Goal: Task Accomplishment & Management: Manage account settings

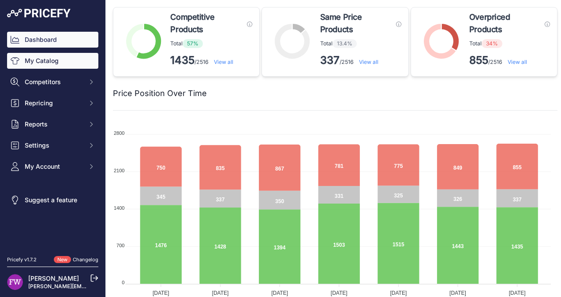
click at [78, 62] on link "My Catalog" at bounding box center [52, 61] width 91 height 16
click at [86, 63] on link "My Catalog" at bounding box center [52, 61] width 91 height 16
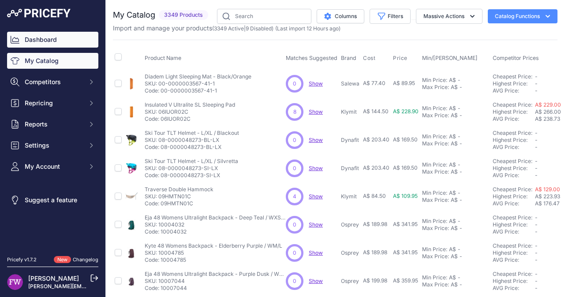
drag, startPoint x: 0, startPoint y: 0, endPoint x: 97, endPoint y: 44, distance: 106.4
click at [97, 44] on link "Dashboard" at bounding box center [52, 40] width 91 height 16
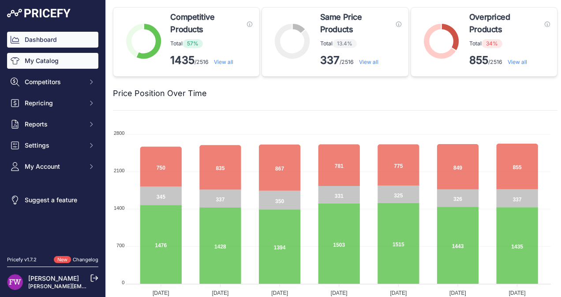
click at [74, 56] on link "My Catalog" at bounding box center [52, 61] width 91 height 16
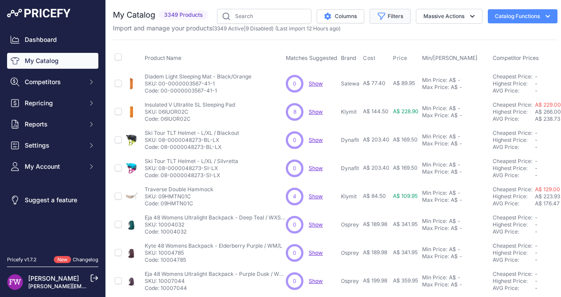
click at [394, 17] on button "Filters" at bounding box center [389, 16] width 41 height 15
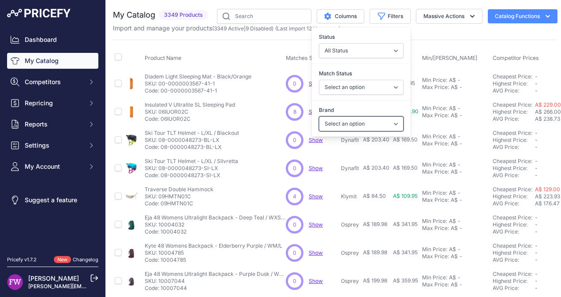
click at [388, 123] on select "Select an option 100% 226ERS Abus Albek Arva BBB Cycling Biolite Black Diamond …" at bounding box center [361, 123] width 85 height 15
select select "Squirt"
click at [377, 121] on select "Select an option 100% 226ERS Abus Albek Arva BBB Cycling Biolite Black Diamond …" at bounding box center [361, 123] width 85 height 15
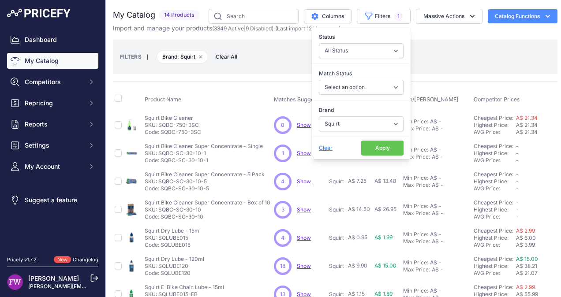
click at [381, 149] on button "Apply" at bounding box center [382, 148] width 42 height 15
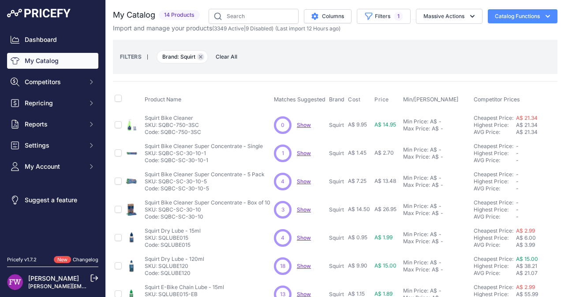
click at [201, 56] on icon "button" at bounding box center [200, 57] width 3 height 3
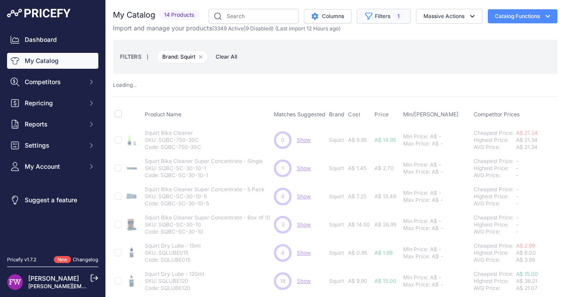
click at [394, 16] on span "1" at bounding box center [398, 16] width 9 height 9
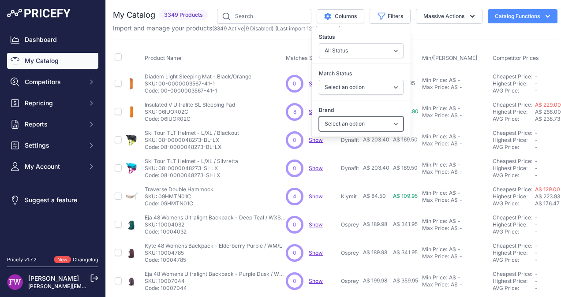
click at [369, 126] on select "Select an option 100% 226ERS Abus Albek Arva BBB Cycling Biolite Black Diamond …" at bounding box center [361, 123] width 85 height 15
select select "Kryptonite"
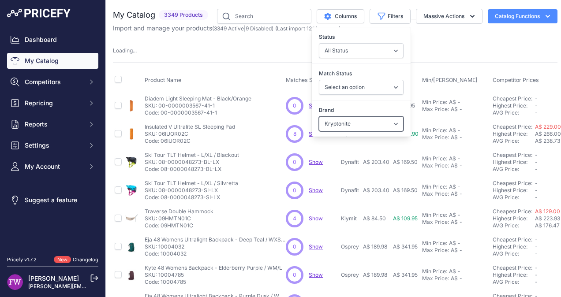
click at [376, 123] on select "Select an option 100% 226ERS Abus Albek Arva BBB Cycling Biolite Black Diamond …" at bounding box center [361, 123] width 85 height 15
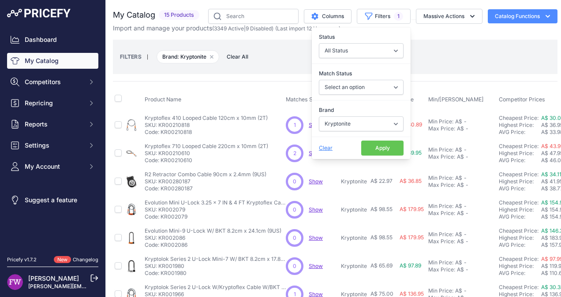
click at [380, 146] on button "Apply" at bounding box center [382, 148] width 42 height 15
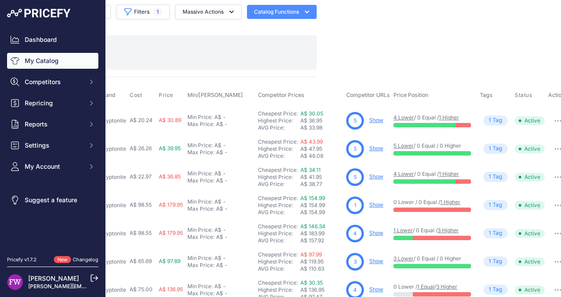
scroll to position [0, 241]
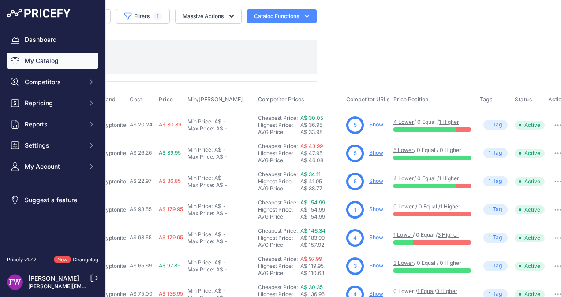
click at [375, 179] on link "Show" at bounding box center [376, 181] width 14 height 7
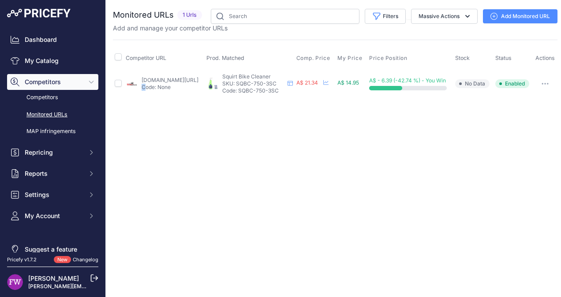
drag, startPoint x: 153, startPoint y: 86, endPoint x: 143, endPoint y: 89, distance: 10.2
click at [143, 89] on p "Code: None" at bounding box center [170, 87] width 57 height 7
drag, startPoint x: 143, startPoint y: 89, endPoint x: 165, endPoint y: 106, distance: 27.7
click at [165, 106] on div "You are not connected to the internet. Monitored URLs" at bounding box center [335, 53] width 444 height 107
click at [153, 83] on link "bicyclestore.com.au/squirt-biobike-750ml-bike-cleaner-60ml-concentrate-super-sa…" at bounding box center [170, 80] width 57 height 7
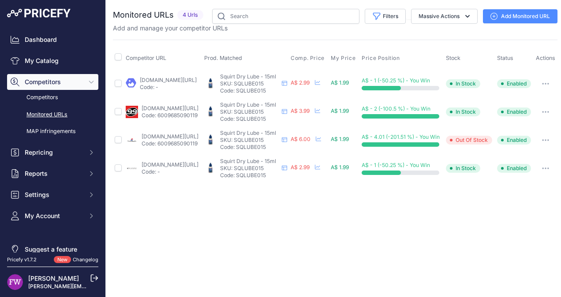
click at [151, 140] on link "thecyclingfix.com.au/products/squirt-dry-lube-15ml-race-pack-bottle?prirule_jds…" at bounding box center [170, 136] width 57 height 7
click at [168, 82] on link "pushys.com.au/squirt-dry-lube-squirt-on-the-ride-15ml.html?prirule_jdsnikfkfjsd…" at bounding box center [168, 80] width 57 height 7
click at [171, 112] on link "99bikes.com.au/squirt-dry-lube-15-ml?prirule_jdsnikfkfjsd=7008" at bounding box center [170, 108] width 57 height 7
click at [548, 112] on icon "button" at bounding box center [548, 112] width 1 height 1
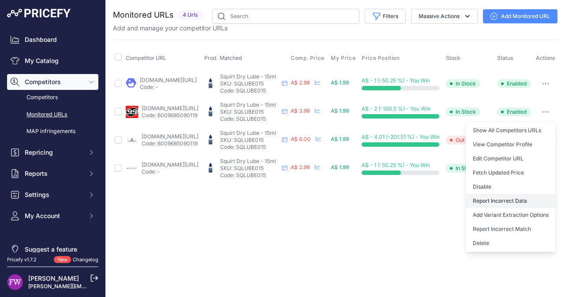
click at [515, 205] on button "Report Incorrect Data" at bounding box center [511, 201] width 90 height 14
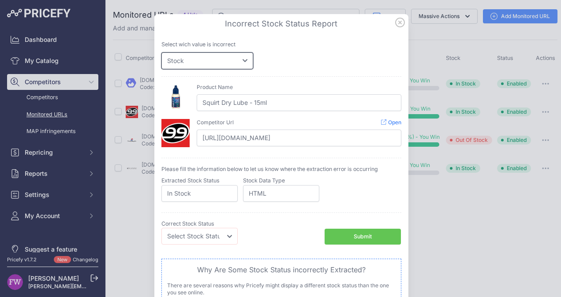
click at [239, 60] on select "Price Stock" at bounding box center [207, 60] width 92 height 17
click at [161, 52] on select "Price Stock" at bounding box center [207, 60] width 92 height 17
click at [236, 62] on select "Price Stock" at bounding box center [207, 60] width 92 height 17
select select "price"
click at [161, 52] on select "Price Stock" at bounding box center [207, 60] width 92 height 17
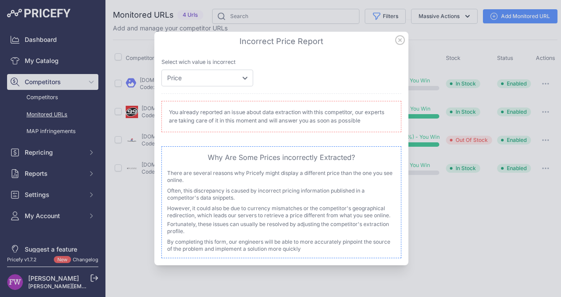
click at [403, 37] on icon at bounding box center [400, 40] width 10 height 10
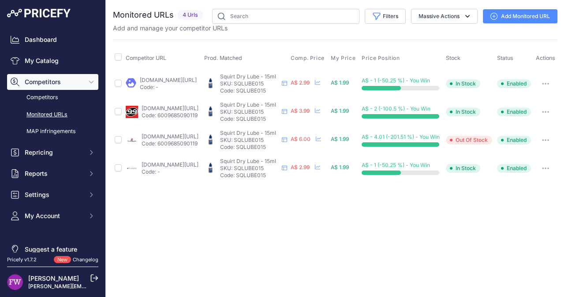
click at [180, 167] on link "crooze.com.au/products/squirt-dry-lube-15ml-bottle?prirule_jdsnikfkfjsd=7008" at bounding box center [170, 164] width 57 height 7
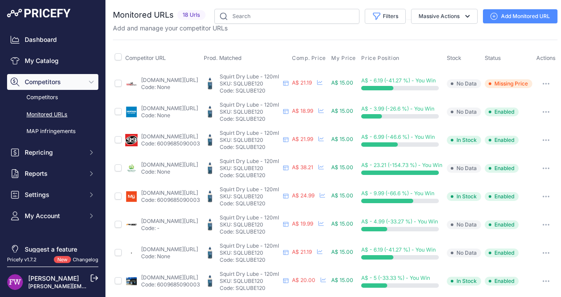
scroll to position [0, 0]
click at [185, 81] on link "bicyclestore.com.au/squirt-low-temp-dry-lube-120ml.html?prirule_jdsnikfkfjsd=70…" at bounding box center [169, 80] width 57 height 7
click at [154, 112] on link "decathlon.com.au/p/squirt-dry-lube-120ml-bottle-squirt-70757767-74ad-4a6e-afd9-…" at bounding box center [169, 108] width 57 height 7
click at [152, 168] on link "woolworths.com.au/shop/productdetails/1114202959/squirt-dry-lube-120ml-bottle?p…" at bounding box center [169, 164] width 57 height 7
drag, startPoint x: 546, startPoint y: 170, endPoint x: 539, endPoint y: 177, distance: 9.7
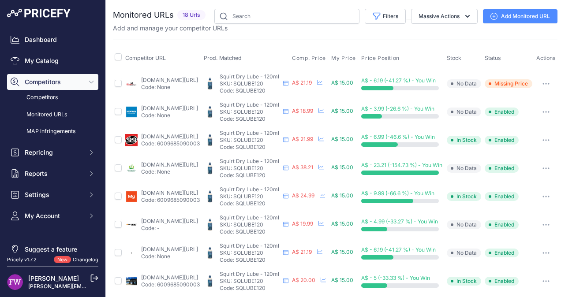
click at [539, 175] on button "button" at bounding box center [546, 168] width 18 height 12
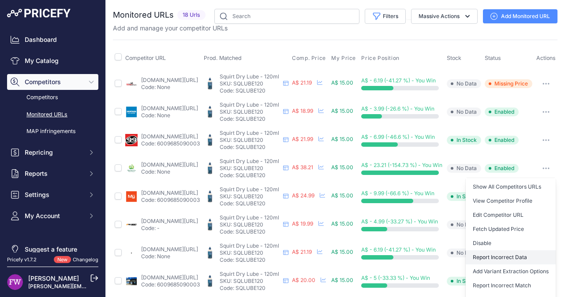
click at [529, 262] on button "Report Incorrect Data" at bounding box center [511, 257] width 90 height 14
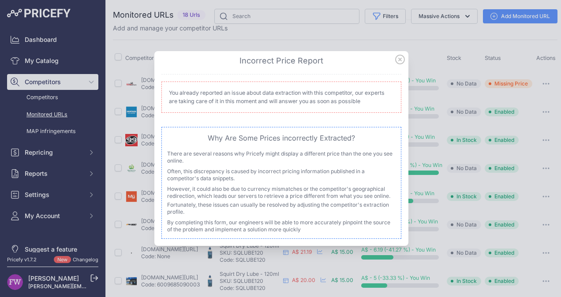
click at [399, 60] on icon at bounding box center [399, 59] width 9 height 9
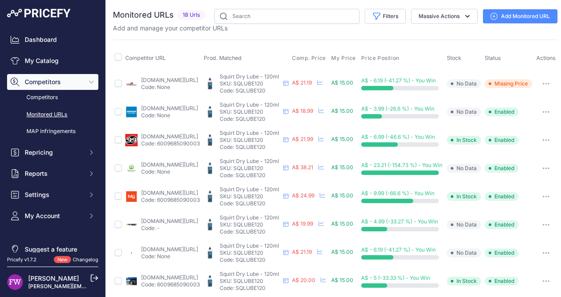
click at [178, 224] on link "alchemycycletrader.com.au/products/squirt-dry-lube-bottle-120ml?prirule_jdsnikf…" at bounding box center [169, 221] width 57 height 7
click at [174, 252] on link "velogear.com.au/squirt-low-temp-dry-lube-120ml.html?prirule_jdsnikfkfjsd=7008" at bounding box center [169, 249] width 57 height 7
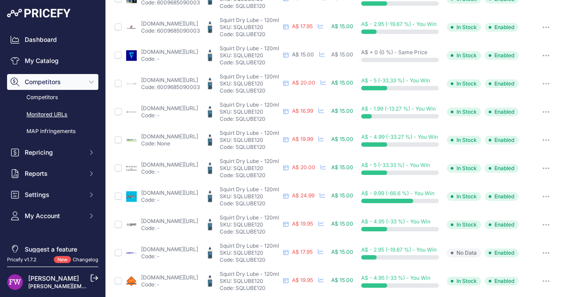
scroll to position [300, 0]
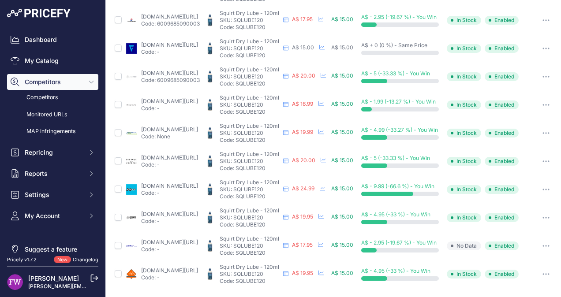
click at [160, 239] on link "giantbrisbane.com.au/products/squirt-squirt-dry-lube-120ml?prirule_jdsnikfkfjsd…" at bounding box center [169, 242] width 57 height 7
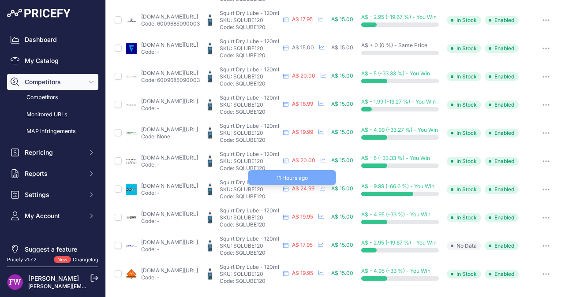
click at [306, 185] on span "A$ 24.99" at bounding box center [303, 188] width 22 height 7
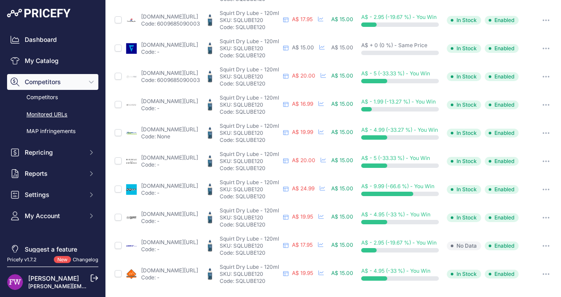
click at [158, 183] on link "letour.com.au/squirt-dry-lube-120ml?prirule_jdsnikfkfjsd=7008" at bounding box center [169, 186] width 57 height 7
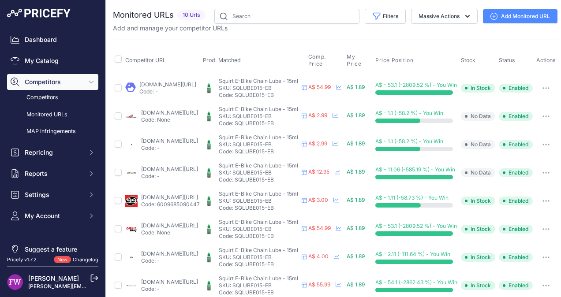
click at [169, 83] on link "pushys.com.au/squirt-e-bike-chain-lube.html?prirule_jdsnikfkfjsd=7008" at bounding box center [167, 84] width 57 height 7
click at [173, 111] on link "bicyclestore.com.au/squirt-e-bike-chain-lube-15ml.html?prirule_jdsnikfkfjsd=7008" at bounding box center [169, 112] width 57 height 7
click at [186, 139] on link "velogear.com.au/squirt-e-bike-chain-lube-15ml.html?prirule_jdsnikfkfjsd=7008" at bounding box center [169, 141] width 57 height 7
click at [169, 168] on link "[DOMAIN_NAME][URL]" at bounding box center [169, 169] width 57 height 7
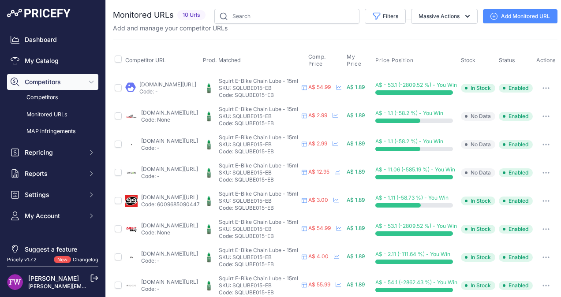
click at [545, 172] on icon "button" at bounding box center [545, 173] width 7 height 2
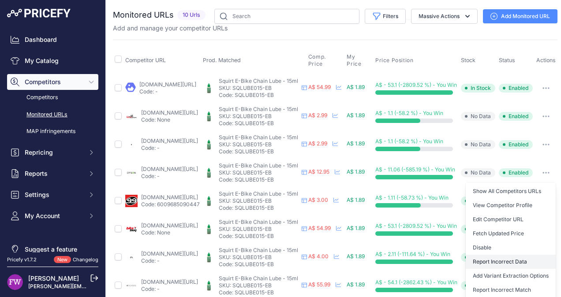
click at [511, 259] on button "Report Incorrect Data" at bounding box center [511, 262] width 90 height 14
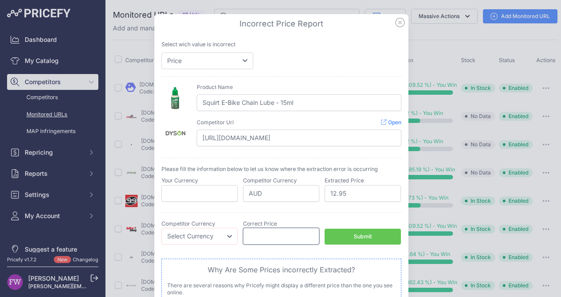
click at [301, 235] on input "number" at bounding box center [281, 236] width 76 height 17
type input "19.90"
click at [332, 237] on button "Submit" at bounding box center [362, 237] width 76 height 16
click at [344, 235] on button "Submit" at bounding box center [362, 237] width 76 height 16
click at [223, 238] on select "Select Currency EUR CAD CNY JPY PLN" at bounding box center [199, 236] width 76 height 17
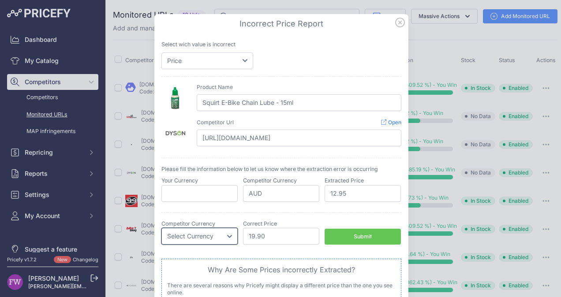
select select "AUD"
click at [161, 228] on select "Select Currency EUR CAD CNY JPY PLN" at bounding box center [199, 236] width 76 height 17
click at [345, 231] on button "Submit" at bounding box center [362, 237] width 76 height 16
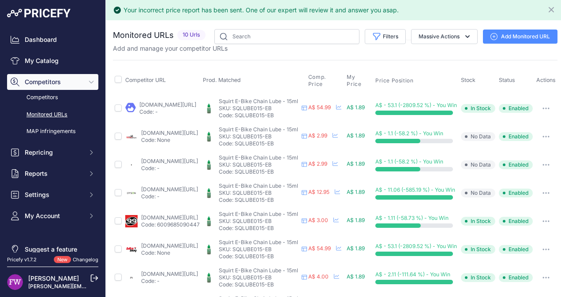
scroll to position [0, 0]
click at [194, 188] on link "[DOMAIN_NAME][URL]" at bounding box center [169, 189] width 57 height 7
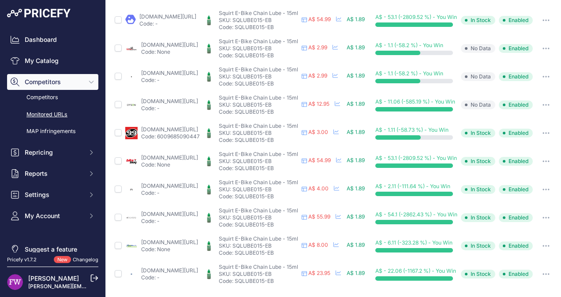
scroll to position [94, 0]
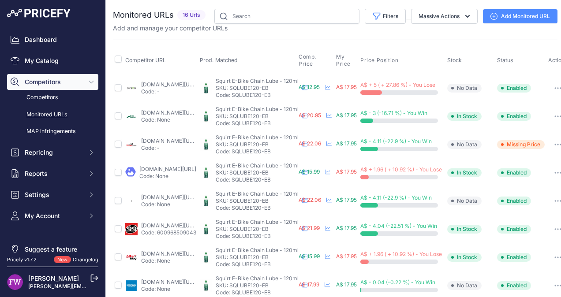
click at [173, 81] on link "[DOMAIN_NAME][URL]" at bounding box center [169, 84] width 57 height 7
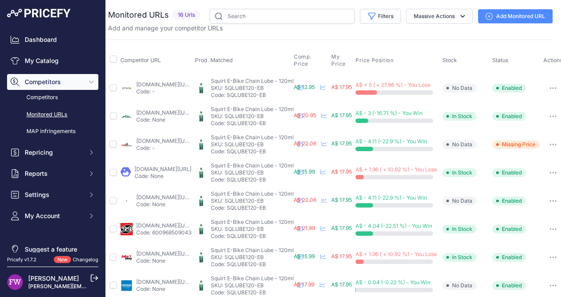
scroll to position [0, 49]
click at [549, 88] on icon "button" at bounding box center [552, 88] width 7 height 2
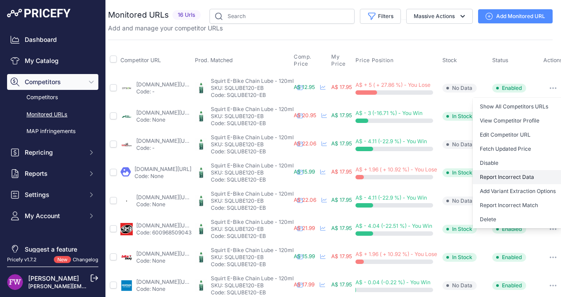
click at [521, 175] on button "Report Incorrect Data" at bounding box center [518, 177] width 90 height 14
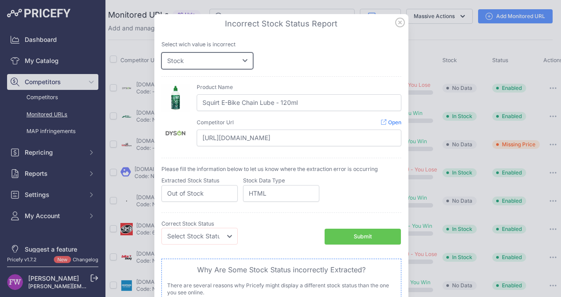
click at [238, 58] on select "Price Stock" at bounding box center [207, 60] width 92 height 17
select select "price"
click at [161, 52] on select "Price Stock" at bounding box center [207, 60] width 92 height 17
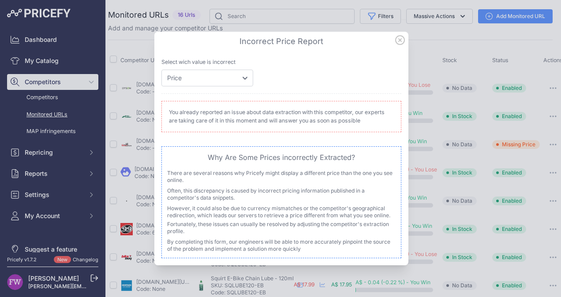
click at [399, 41] on icon at bounding box center [399, 40] width 9 height 9
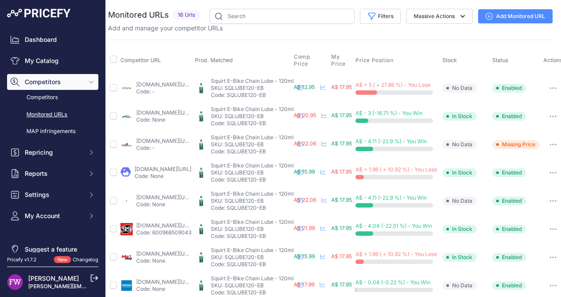
click at [555, 88] on icon "button" at bounding box center [555, 88] width 1 height 1
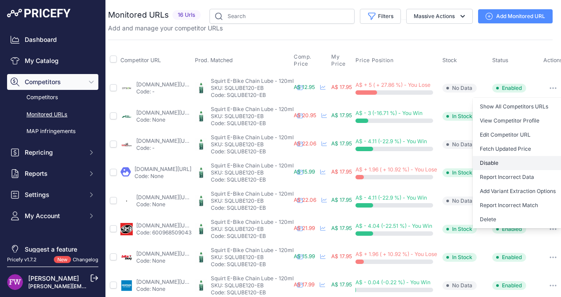
click at [528, 161] on button "Disable" at bounding box center [518, 163] width 90 height 14
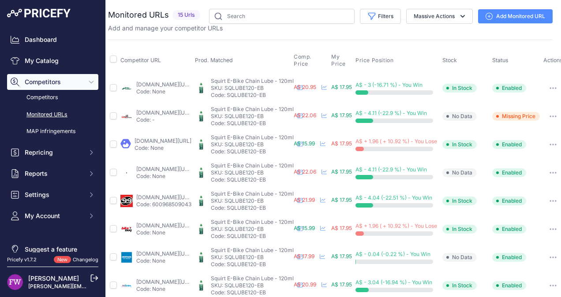
scroll to position [0, 2]
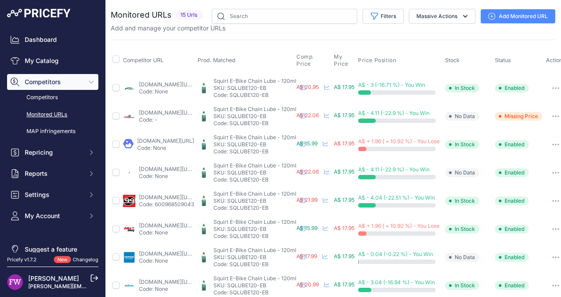
click at [160, 111] on link "bicyclestore.com.au/squirt-e-bike-chain-lube-120ml.html?prirule_jdsnikfkfjsd=70…" at bounding box center [167, 112] width 57 height 7
click at [168, 168] on link "velogear.com.au/squirt-e-bike-chain-lube-120ml.html?prirule_jdsnikfkfjsd=7008" at bounding box center [167, 169] width 57 height 7
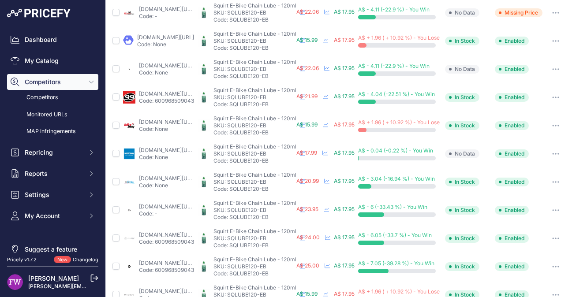
scroll to position [106, 2]
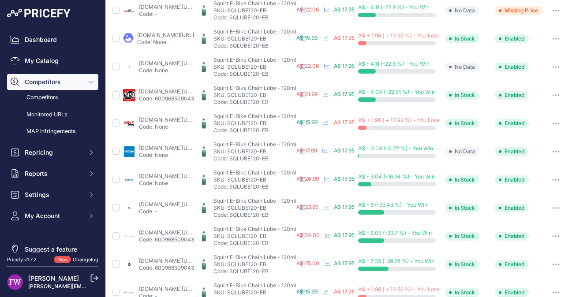
click at [185, 146] on link "decathlon.com.au/p/squirt-e-bike-chain-wax-squirt-69c261e3-51fc-49ab-8994-83a0a…" at bounding box center [167, 148] width 57 height 7
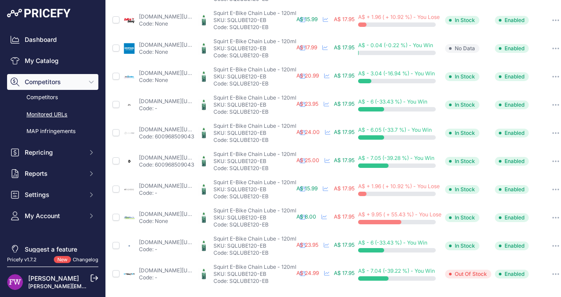
scroll to position [215, 2]
click at [178, 267] on link "ebiketasmania.com.au/products/squirt-ebike-chain-lube-120ml?prirule_jdsnikfkfjs…" at bounding box center [167, 270] width 57 height 7
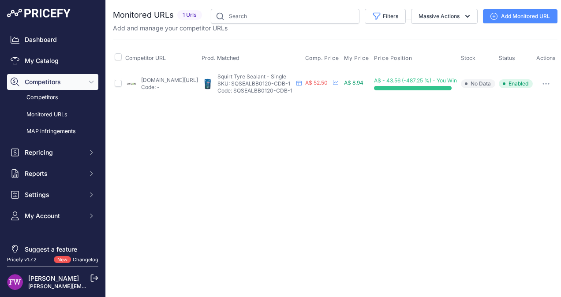
click at [164, 83] on link "[DOMAIN_NAME][URL]" at bounding box center [169, 80] width 57 height 7
drag, startPoint x: 548, startPoint y: 86, endPoint x: 364, endPoint y: 219, distance: 227.4
click at [364, 219] on div "Close You are not connected to the internet." at bounding box center [335, 148] width 458 height 297
drag, startPoint x: 550, startPoint y: 86, endPoint x: 348, endPoint y: 153, distance: 213.2
click at [348, 153] on div "Close You are not connected to the internet." at bounding box center [335, 148] width 458 height 297
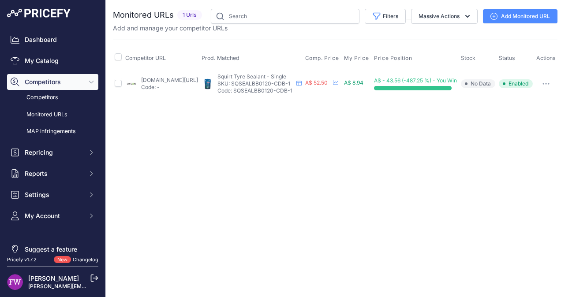
click at [548, 89] on button "button" at bounding box center [546, 84] width 18 height 12
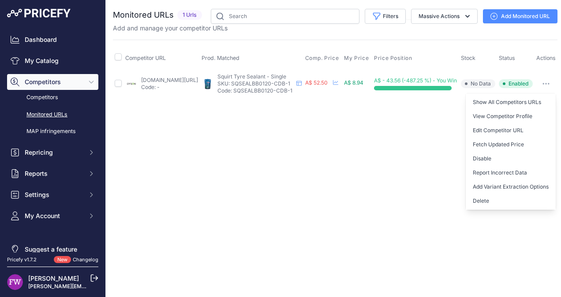
click at [263, 202] on div "Close You are not connected to the internet." at bounding box center [335, 148] width 458 height 297
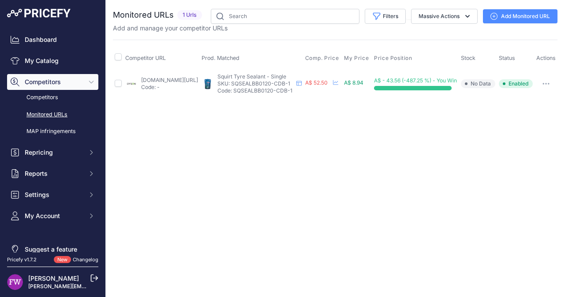
click at [170, 82] on link "[DOMAIN_NAME][URL]" at bounding box center [169, 80] width 57 height 7
click at [546, 85] on icon "button" at bounding box center [545, 84] width 7 height 2
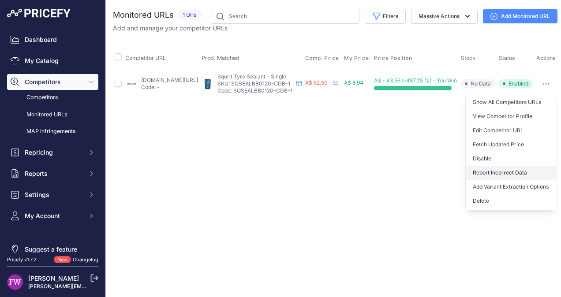
click at [513, 176] on button "Report Incorrect Data" at bounding box center [511, 173] width 90 height 14
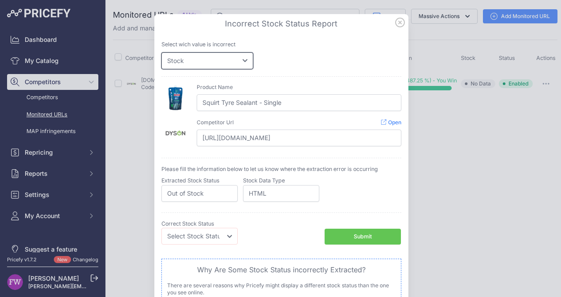
click at [238, 62] on select "Price Stock" at bounding box center [207, 60] width 92 height 17
select select "price"
click at [161, 52] on select "Price Stock" at bounding box center [207, 60] width 92 height 17
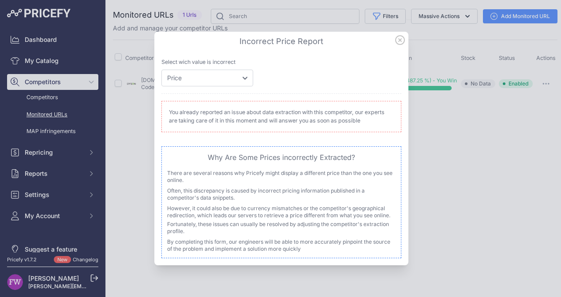
click at [402, 41] on icon at bounding box center [400, 40] width 10 height 10
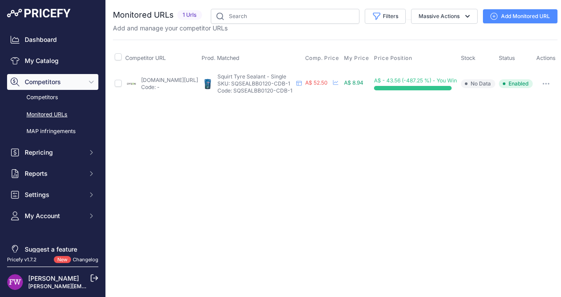
click at [547, 85] on icon "button" at bounding box center [545, 84] width 7 height 2
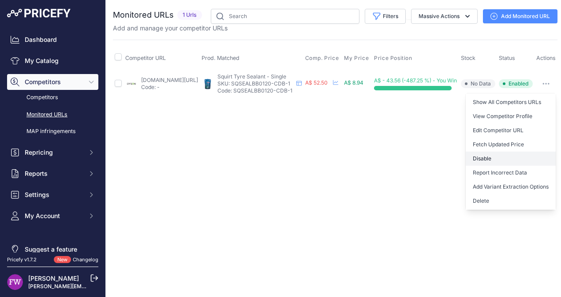
click at [510, 162] on button "Disable" at bounding box center [511, 159] width 90 height 14
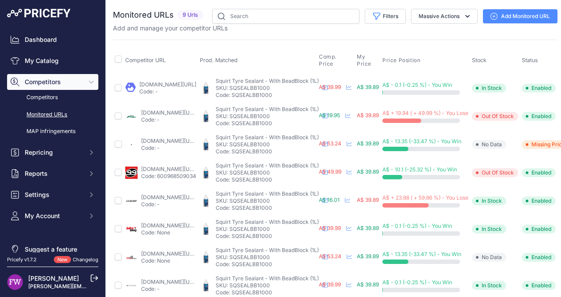
click at [198, 197] on link "[DOMAIN_NAME][URL]" at bounding box center [169, 197] width 57 height 7
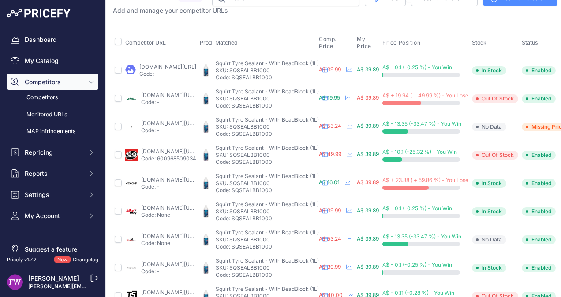
scroll to position [46, 0]
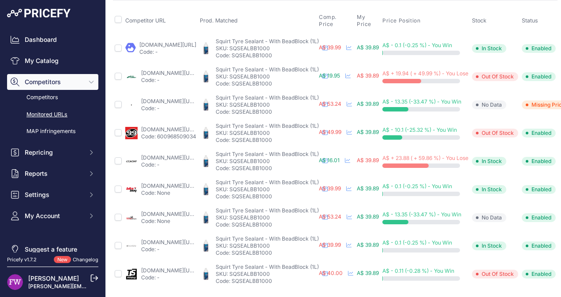
click at [198, 183] on link "[DOMAIN_NAME][URL]" at bounding box center [169, 186] width 57 height 7
click at [154, 70] on div "[DOMAIN_NAME][URL] Code: -" at bounding box center [168, 77] width 55 height 14
click at [155, 70] on link "[DOMAIN_NAME][URL]" at bounding box center [169, 73] width 57 height 7
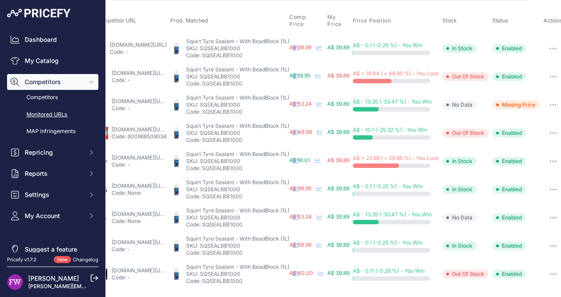
scroll to position [46, 71]
click at [549, 71] on button "button" at bounding box center [553, 77] width 18 height 12
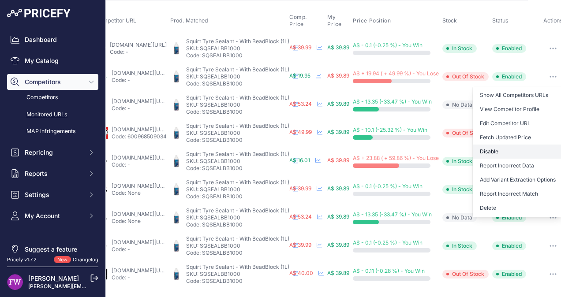
click at [509, 145] on button "Disable" at bounding box center [518, 152] width 90 height 14
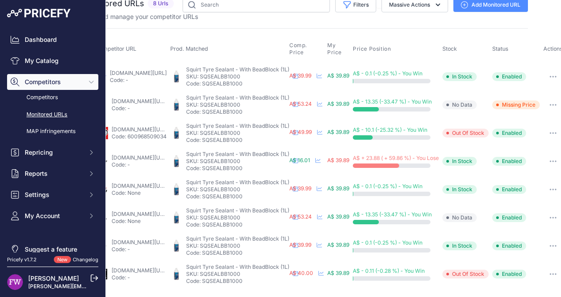
scroll to position [0, 2]
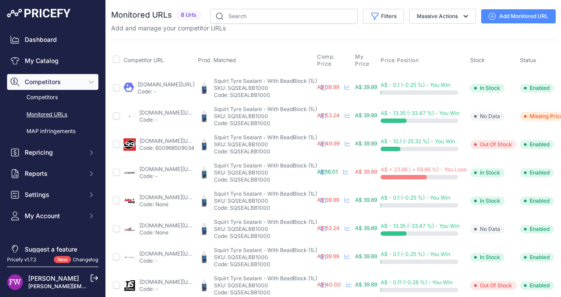
click at [156, 111] on link "velogear.com.au/squirt-tyre-sealant-with-beadblock-1l.html?prirule_jdsnikfkfjsd…" at bounding box center [167, 112] width 57 height 7
click at [176, 139] on link "99bikes.com.au/squirt-tyre-sealant-1lt?prirule_jdsnikfkfjsd=7008" at bounding box center [167, 141] width 57 height 7
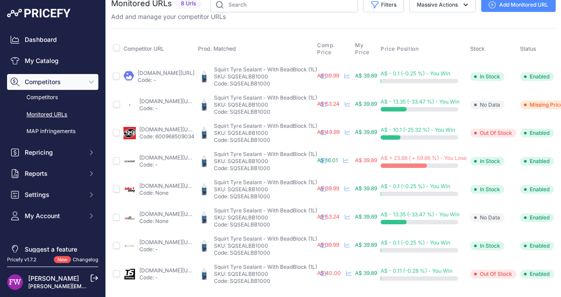
click at [166, 211] on link "bicyclestore.com.au/squirt-tyre-sealant-with-beadblock-1l.html?prirule_jdsnikfk…" at bounding box center [167, 214] width 57 height 7
click at [149, 267] on link "trishop.com.au/product/squirt-tyre-sealant-with-beadblock-1lt/?prirule_jdsnikfk…" at bounding box center [167, 270] width 57 height 7
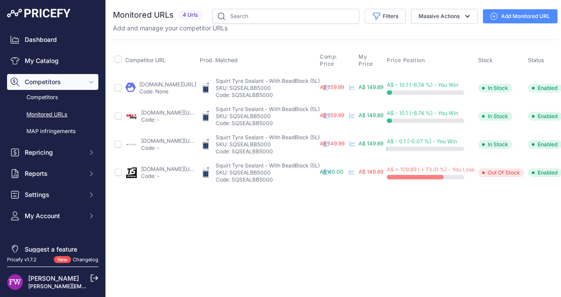
click at [186, 168] on link "[DOMAIN_NAME][URL]" at bounding box center [169, 169] width 57 height 7
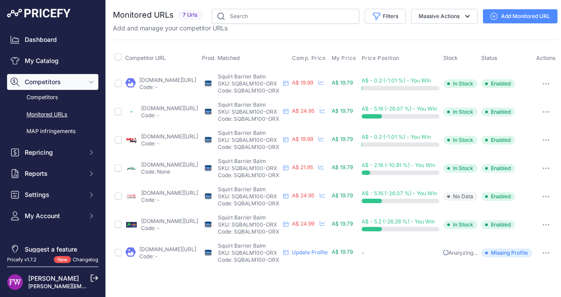
click at [183, 194] on link "[DOMAIN_NAME][URL]" at bounding box center [169, 193] width 57 height 7
click at [549, 254] on icon "button" at bounding box center [545, 253] width 7 height 2
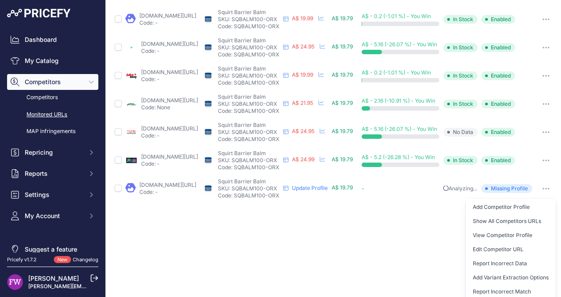
scroll to position [93, 8]
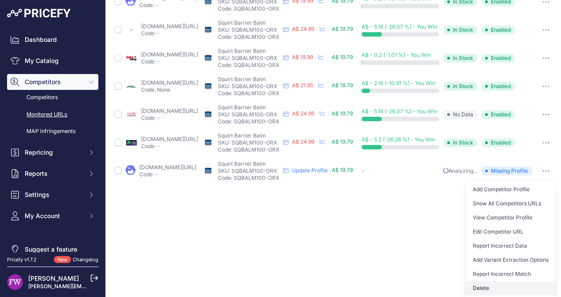
click at [529, 283] on button "Delete" at bounding box center [511, 288] width 90 height 14
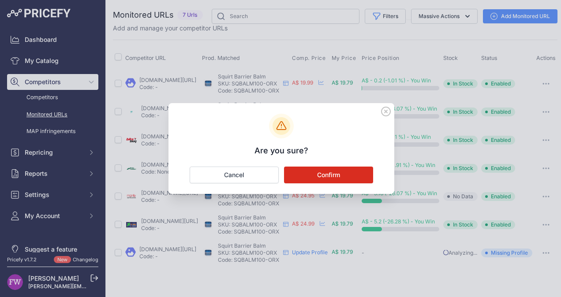
click at [351, 170] on button "Confirm" at bounding box center [328, 175] width 89 height 17
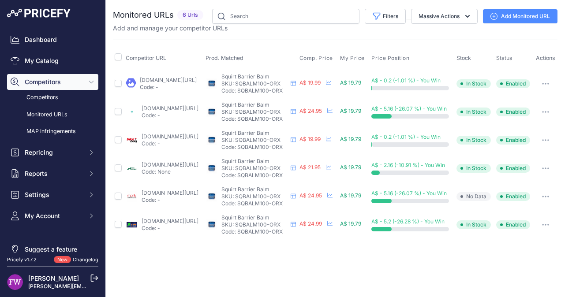
scroll to position [0, 0]
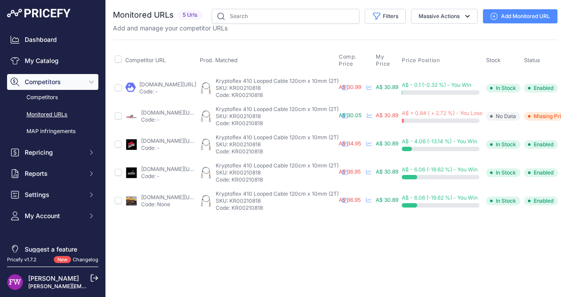
click at [176, 111] on link "bicyclestore.com.au/kryptonite-kryptoflex-410-looped-cable-super-sale.html?prir…" at bounding box center [169, 112] width 57 height 7
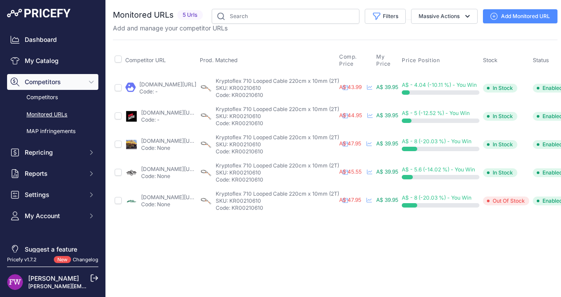
click at [168, 195] on link "mtbdirect.com.au/products/kryptonite-kryptoflex-1007-looped-cable-10mm-x-220cm?…" at bounding box center [169, 197] width 57 height 7
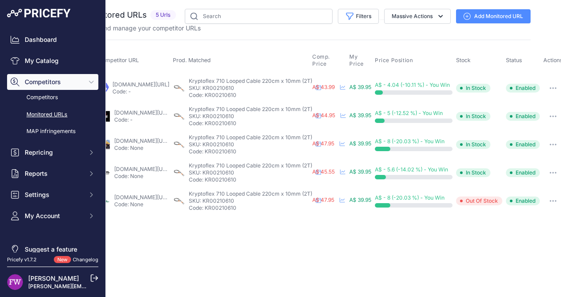
click at [552, 198] on button "button" at bounding box center [553, 201] width 18 height 12
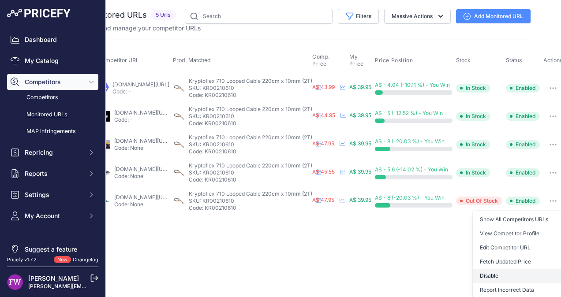
click at [523, 276] on button "Disable" at bounding box center [518, 276] width 90 height 14
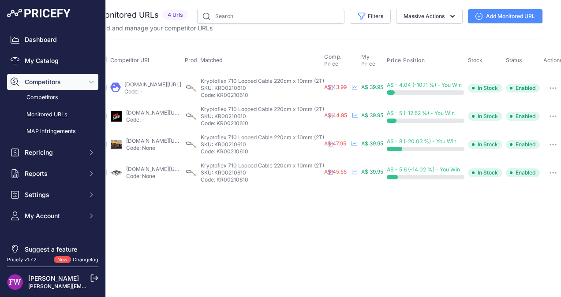
scroll to position [0, 0]
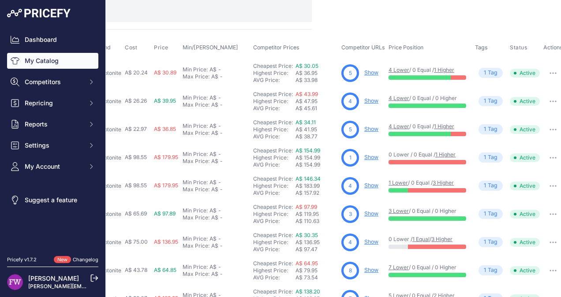
scroll to position [0, 251]
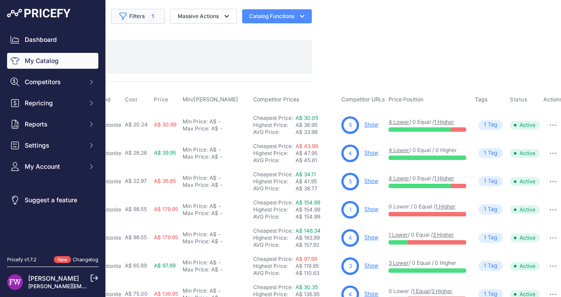
click at [145, 15] on button "Filters 1" at bounding box center [138, 16] width 54 height 15
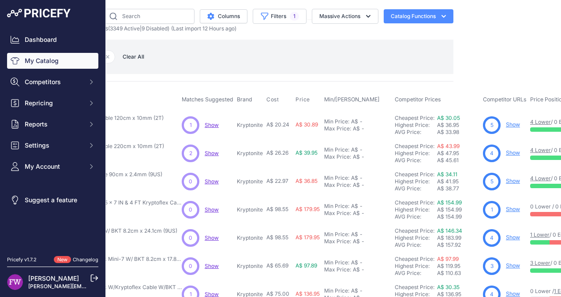
scroll to position [0, 103]
click at [291, 19] on span "1" at bounding box center [295, 16] width 9 height 9
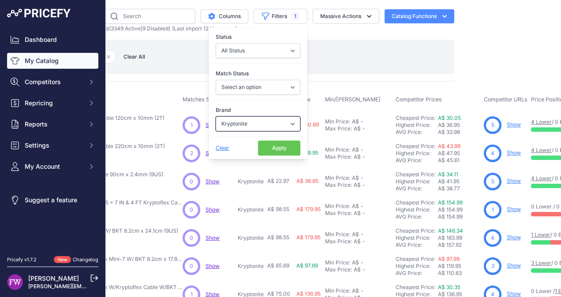
click at [278, 122] on select "Select an option 100% 226ERS Abus Albek Arva BBB Cycling Biolite Black Diamond …" at bounding box center [258, 123] width 85 height 15
click at [273, 120] on select "Select an option 100% 226ERS Abus Albek Arva BBB Cycling Biolite Black Diamond …" at bounding box center [258, 123] width 85 height 15
click at [259, 121] on select "Select an option 100% 226ERS Abus Albek Arva BBB Cycling Biolite Black Diamond …" at bounding box center [258, 123] width 85 height 15
select select "Chamois Buttr"
click at [216, 116] on select "Select an option 100% 226ERS Abus Albek Arva BBB Cycling Biolite Black Diamond …" at bounding box center [258, 123] width 85 height 15
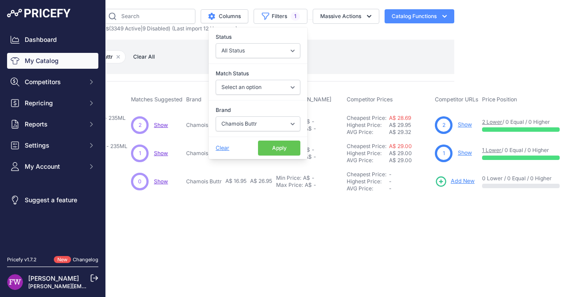
click at [262, 150] on button "Apply" at bounding box center [279, 148] width 42 height 15
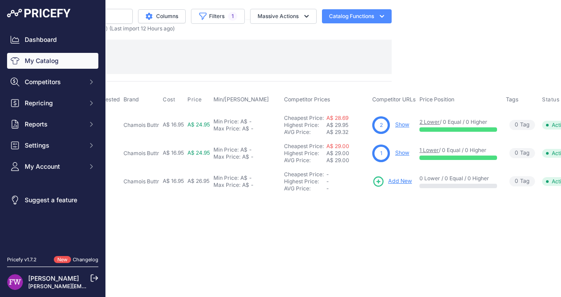
scroll to position [0, 188]
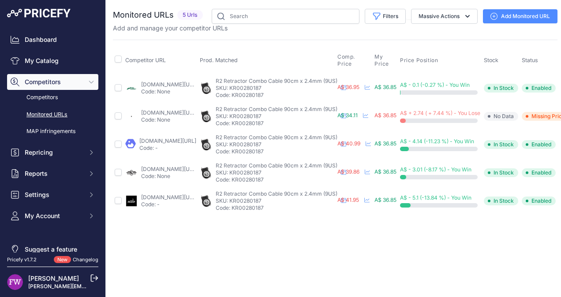
click at [184, 111] on link "[DOMAIN_NAME][URL]" at bounding box center [169, 112] width 57 height 7
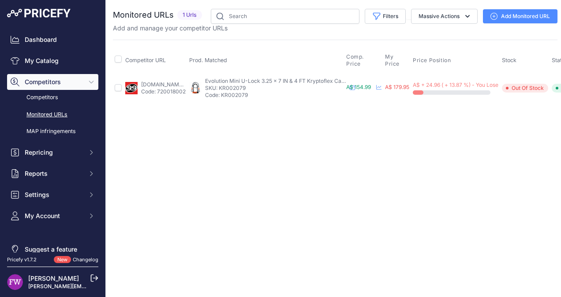
click at [151, 83] on link "[DOMAIN_NAME][URL]" at bounding box center [169, 84] width 57 height 7
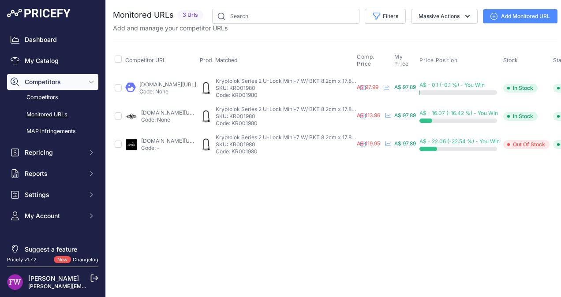
click at [159, 140] on link "[DOMAIN_NAME][URL]" at bounding box center [169, 141] width 57 height 7
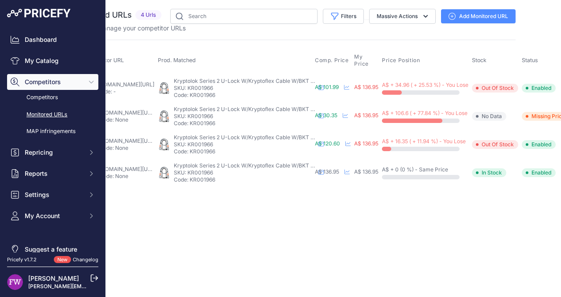
scroll to position [0, 43]
click at [115, 110] on link "velogear.com.au/catalogsearch/result/?q=kryptolok+series+2+u-lock+w%2fkryptofle…" at bounding box center [126, 112] width 57 height 7
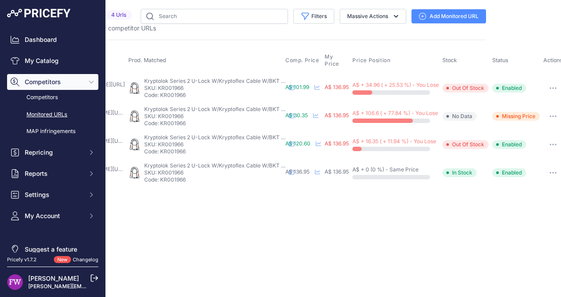
drag, startPoint x: 556, startPoint y: 115, endPoint x: 539, endPoint y: 83, distance: 35.9
click at [539, 83] on td "Enabled" at bounding box center [515, 88] width 51 height 29
click at [555, 116] on icon "button" at bounding box center [552, 117] width 7 height 2
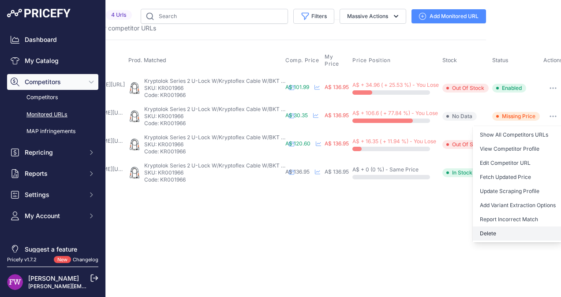
click at [517, 235] on button "Delete" at bounding box center [518, 234] width 90 height 14
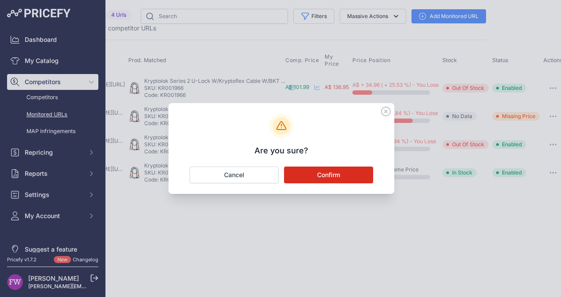
click at [326, 179] on button "Confirm" at bounding box center [328, 175] width 89 height 17
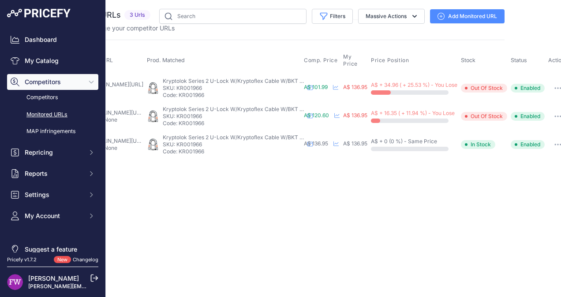
scroll to position [0, 35]
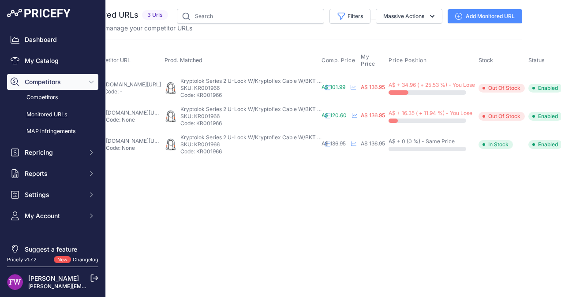
click at [157, 111] on link "mcas.com.au/kryptonite-olok-2-u-lck-4x9-w-bkt002031?prirule_jdsnikfkfjsd=7008" at bounding box center [134, 112] width 57 height 7
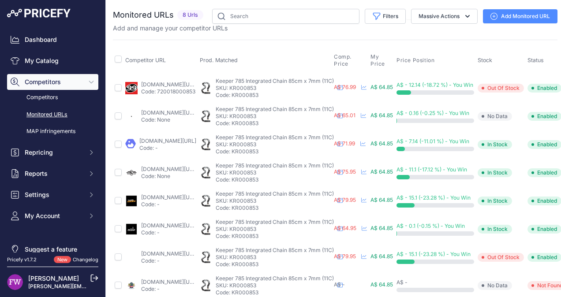
click at [155, 88] on p "Code: 720018000853" at bounding box center [168, 91] width 55 height 7
click at [167, 82] on link "[DOMAIN_NAME][URL]" at bounding box center [169, 84] width 57 height 7
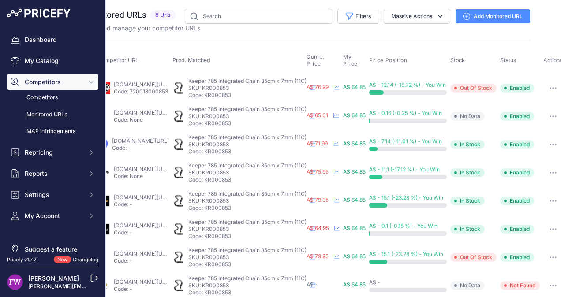
scroll to position [0, 71]
click at [549, 87] on icon "button" at bounding box center [552, 88] width 7 height 2
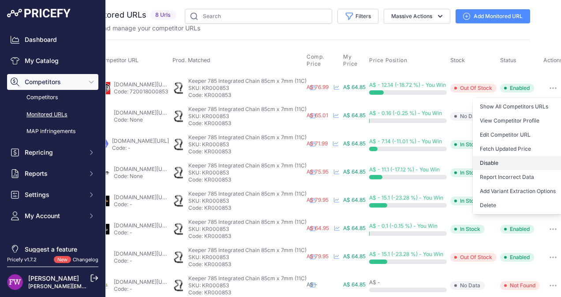
click at [496, 165] on button "Disable" at bounding box center [518, 163] width 90 height 14
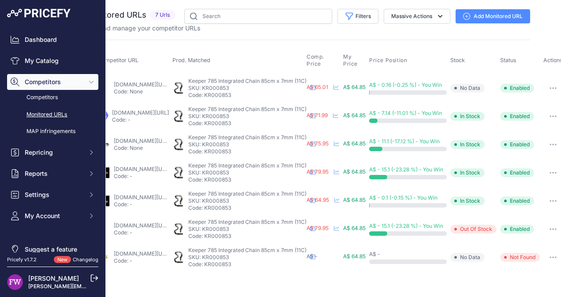
scroll to position [0, 0]
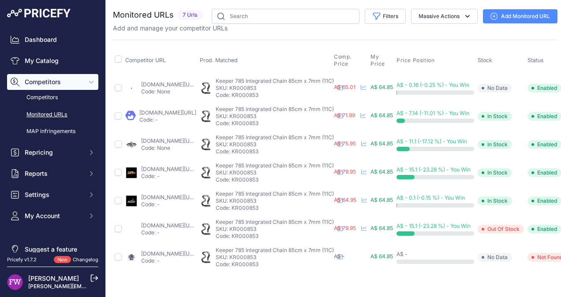
click at [153, 84] on link "[DOMAIN_NAME][URL]" at bounding box center [169, 84] width 57 height 7
click at [180, 224] on link "[DOMAIN_NAME][URL]" at bounding box center [169, 225] width 57 height 7
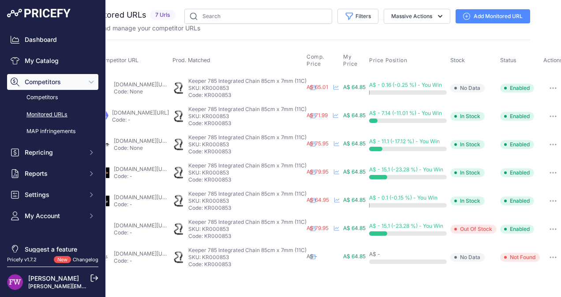
click at [551, 257] on icon "button" at bounding box center [552, 258] width 7 height 2
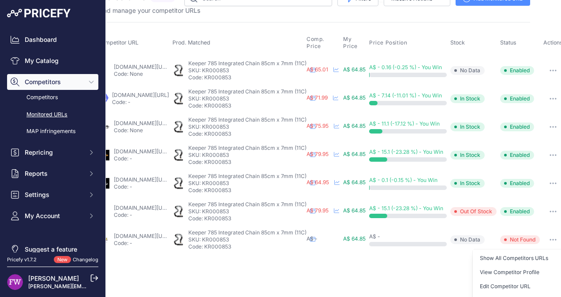
scroll to position [93, 64]
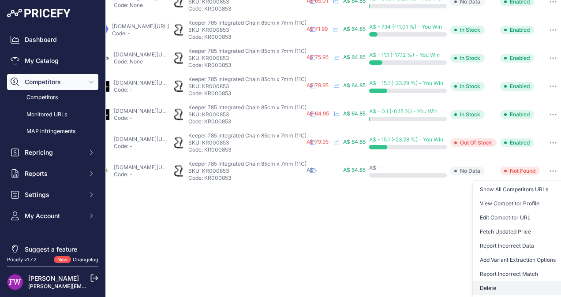
click at [505, 283] on button "Delete" at bounding box center [518, 288] width 90 height 14
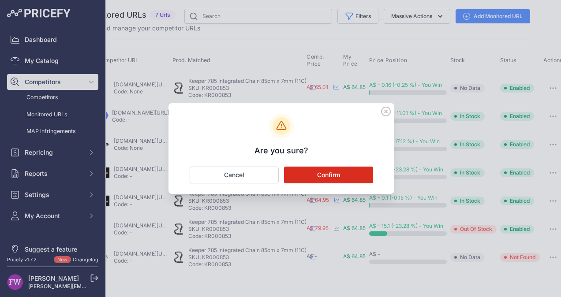
scroll to position [0, 64]
click at [357, 179] on button "Confirm" at bounding box center [328, 175] width 89 height 17
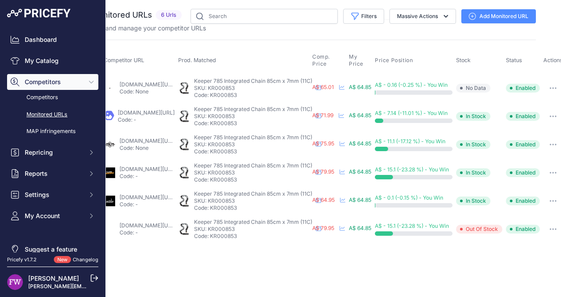
scroll to position [0, 0]
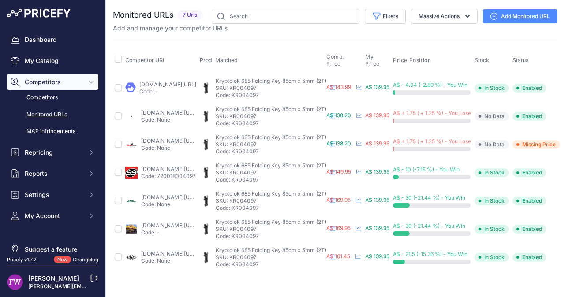
scroll to position [0, 46]
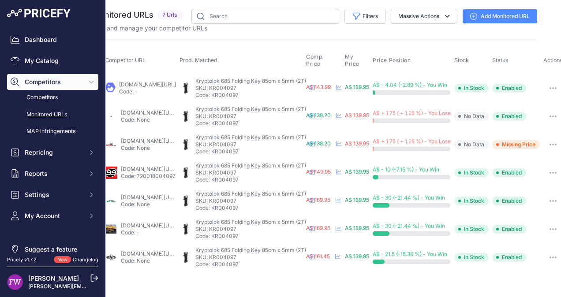
click at [121, 113] on link "[DOMAIN_NAME][URL]" at bounding box center [149, 112] width 57 height 7
click at [139, 139] on link "[DOMAIN_NAME][URL]" at bounding box center [149, 141] width 57 height 7
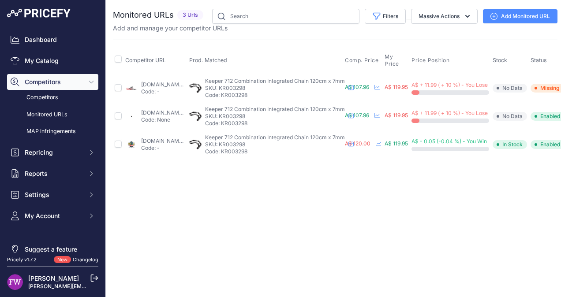
click at [157, 85] on link "bicyclestore.com.au/kryptonite-keeper-712-combination-integrated-chain-120cm-x-…" at bounding box center [169, 84] width 57 height 7
click at [183, 109] on link "velogear.com.au/kryptonite-keeper-712-combination-integrated-chain-120cm-x-7mm-…" at bounding box center [169, 112] width 57 height 7
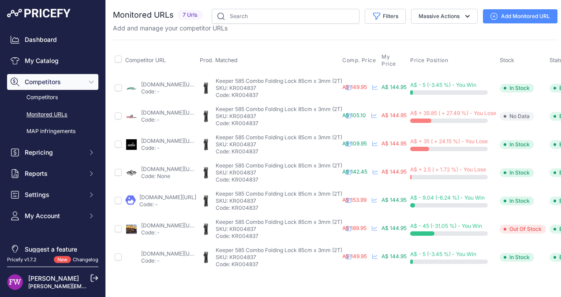
scroll to position [0, 49]
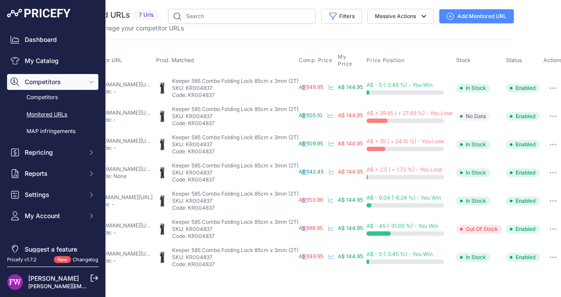
click at [119, 111] on link "[DOMAIN_NAME][URL]" at bounding box center [125, 112] width 57 height 7
click at [149, 224] on link "bikes.com.au/products/kryptonite-keeper-585-folding-combo-lock-85cm-x-3mm?priru…" at bounding box center [125, 225] width 57 height 7
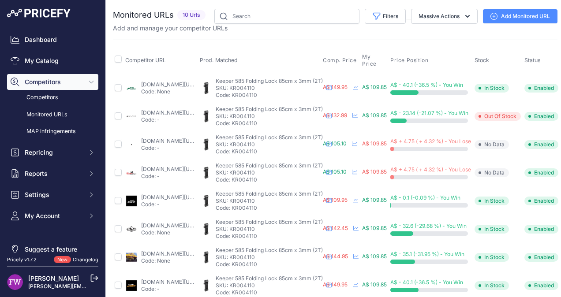
click at [174, 111] on link "[DOMAIN_NAME][URL]" at bounding box center [169, 112] width 57 height 7
click at [189, 140] on link "[DOMAIN_NAME][URL]" at bounding box center [169, 141] width 57 height 7
click at [175, 168] on link "bicyclestore.com.au/kryptonite-keeper-585-folding-lock-85cm.html?prirule_jdsnik…" at bounding box center [169, 169] width 57 height 7
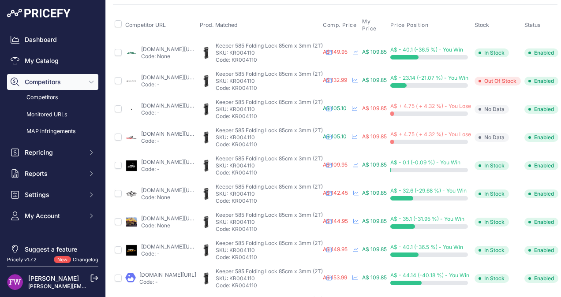
scroll to position [74, 0]
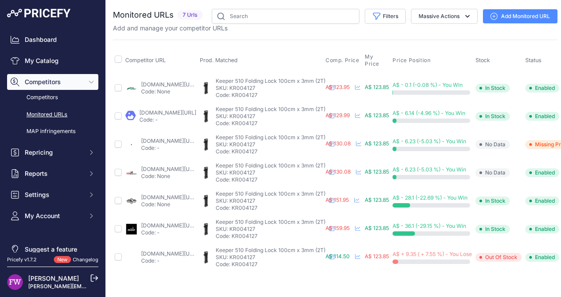
click at [165, 138] on link "[DOMAIN_NAME][URL]" at bounding box center [169, 141] width 57 height 7
click at [172, 170] on link "bicyclestore.com.au/kryptonite-keeper-510-folding-lock-100cm.html?prirule_jdsni…" at bounding box center [169, 169] width 57 height 7
click at [170, 254] on link "jonnysprockets.au/products/kryptonite-keeper-510-folding-lock-100cm-x-3mm?priru…" at bounding box center [169, 253] width 57 height 7
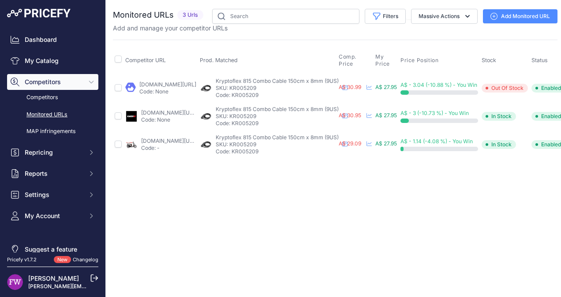
click at [142, 86] on link "[DOMAIN_NAME][URL]" at bounding box center [167, 84] width 57 height 7
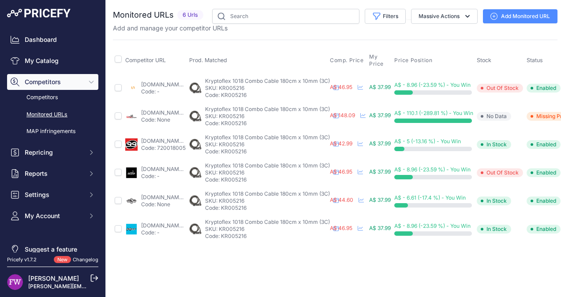
click at [165, 88] on p "Code: -" at bounding box center [163, 91] width 45 height 7
click at [166, 82] on link "sprungmtb.com.au/products/kryptonite-kryptoflex-1018-combo-cable-180cm-x-10mm-3…" at bounding box center [169, 84] width 57 height 7
click at [190, 112] on link "bicyclestore.com.au/kryptonite-kryptoflex-1018-combo-cable-180cm-x-10mm-super-s…" at bounding box center [169, 112] width 57 height 7
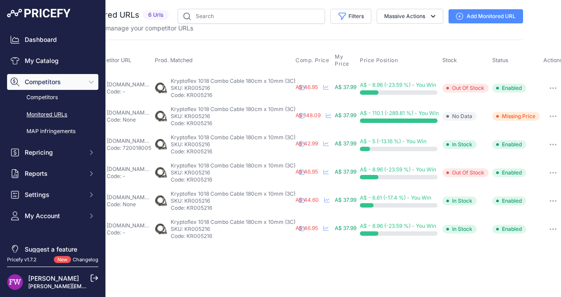
click at [554, 116] on icon "button" at bounding box center [552, 117] width 7 height 2
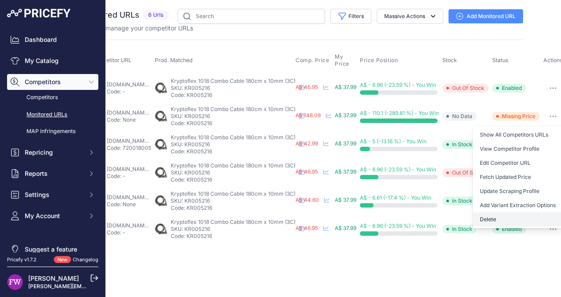
click at [507, 220] on button "Delete" at bounding box center [518, 219] width 90 height 14
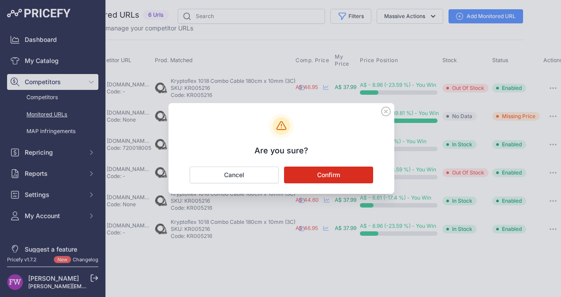
click at [507, 220] on div at bounding box center [280, 148] width 561 height 297
click at [309, 177] on button "Confirm" at bounding box center [328, 175] width 89 height 17
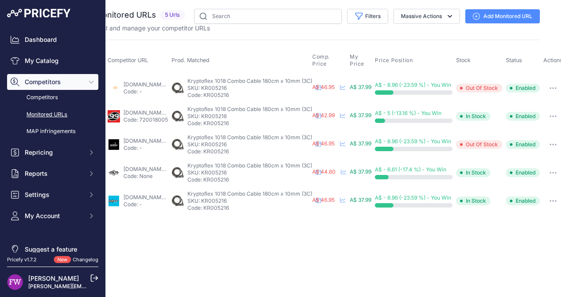
scroll to position [0, 0]
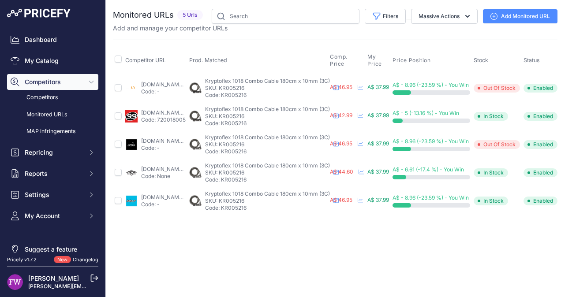
click at [158, 139] on link "iscoot.com.au/products/kryptonite-kryptoflex-1018-combo-cable?prirule_jdsnikfkf…" at bounding box center [169, 141] width 57 height 7
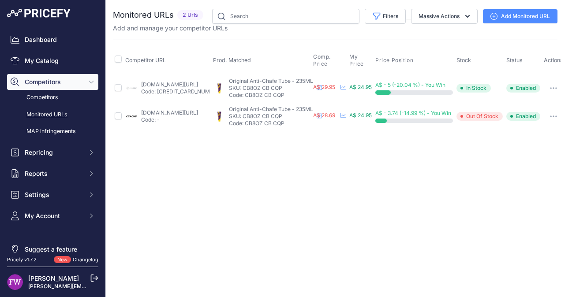
click at [153, 113] on link "[DOMAIN_NAME][URL]" at bounding box center [169, 112] width 57 height 7
click at [553, 116] on icon "button" at bounding box center [552, 116] width 1 height 1
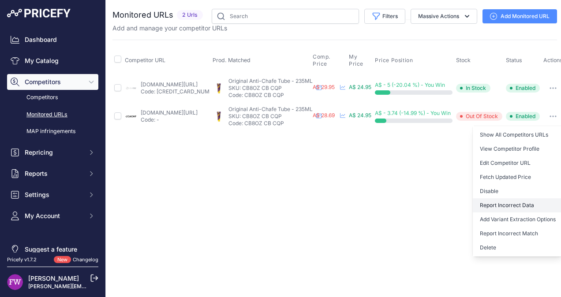
click at [522, 205] on button "Report Incorrect Data" at bounding box center [518, 205] width 90 height 14
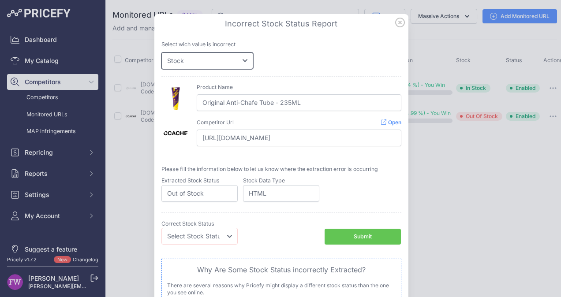
click at [235, 61] on select "Price Stock" at bounding box center [207, 60] width 92 height 17
select select "price"
click at [161, 52] on select "Price Stock" at bounding box center [207, 60] width 92 height 17
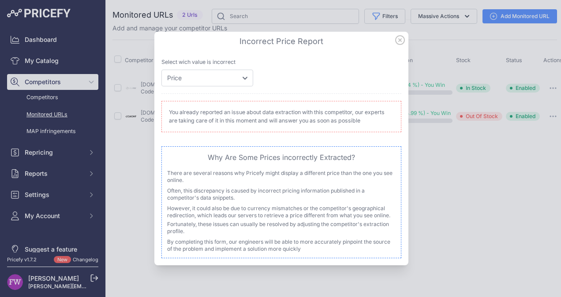
click at [403, 41] on icon at bounding box center [400, 40] width 10 height 10
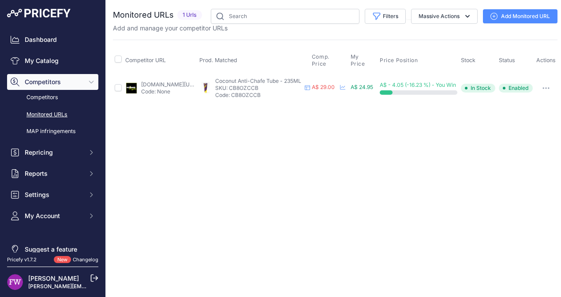
click at [176, 85] on link "[DOMAIN_NAME][URL]" at bounding box center [169, 84] width 57 height 7
